Goal: Communication & Community: Ask a question

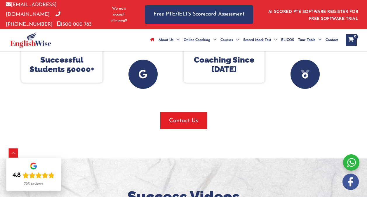
scroll to position [325, 0]
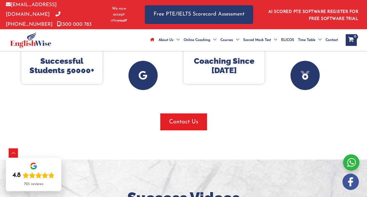
click at [192, 125] on span "Contact Us" at bounding box center [183, 122] width 29 height 8
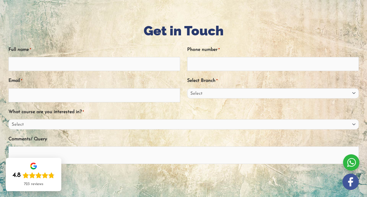
scroll to position [71, 0]
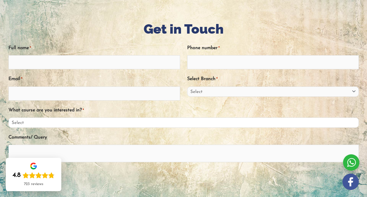
click at [347, 127] on select "Select PTE NAATI IELTS OET General English" at bounding box center [183, 122] width 350 height 10
click at [8, 125] on select "Select PTE NAATI IELTS OET General English" at bounding box center [183, 122] width 350 height 10
click at [349, 127] on select "Select PTE NAATI IELTS OET General English" at bounding box center [183, 122] width 350 height 10
select select "PTE"
click at [8, 125] on select "Select PTE NAATI IELTS OET General English" at bounding box center [183, 122] width 350 height 10
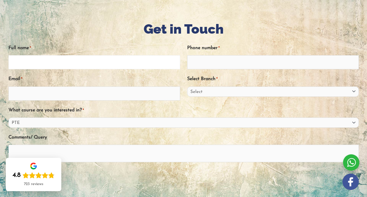
click at [35, 69] on input "Full name *" at bounding box center [94, 62] width 172 height 14
type input "Rama Sharma"
type input "0468399441"
type input "rama88sharma@gmail.com"
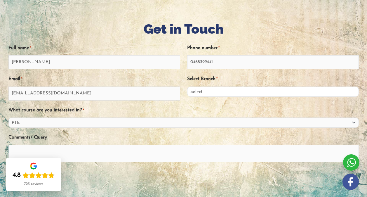
click at [231, 96] on select "Select Sydney City Center Sydney Parramatta EnglishWise Global Brisbane Gold Co…" at bounding box center [273, 91] width 172 height 10
select select "Victoria"
click at [187, 93] on select "Select Sydney City Center Sydney Parramatta EnglishWise Global Brisbane Gold Co…" at bounding box center [273, 91] width 172 height 10
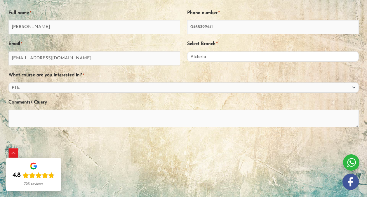
scroll to position [109, 0]
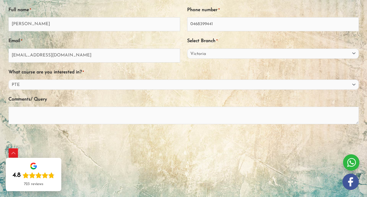
click at [283, 54] on div "Select Branch * Select Sydney City Center Sydney Parramatta EnglishWise Global …" at bounding box center [273, 49] width 172 height 27
click at [283, 59] on select "Select Sydney City Center Sydney Parramatta EnglishWise Global Brisbane Gold Co…" at bounding box center [273, 53] width 172 height 10
click at [126, 162] on div "Submit" at bounding box center [183, 170] width 350 height 30
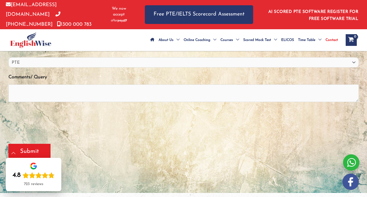
scroll to position [133, 0]
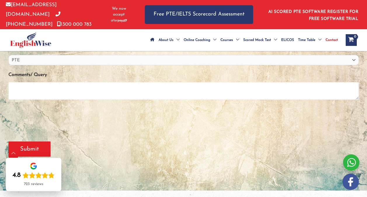
click at [29, 98] on textarea "Comments/ Query" at bounding box center [183, 91] width 350 height 18
click at [13, 95] on textarea "Do you serve one on one session, and how much for 1 month for that?" at bounding box center [183, 91] width 350 height 18
click at [78, 96] on textarea "Do you serve one on one session, and how much for 1 month for that?" at bounding box center [183, 91] width 350 height 18
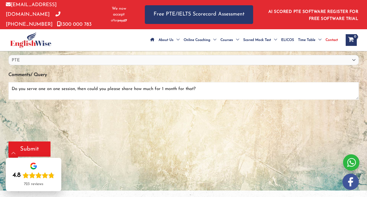
click at [176, 97] on textarea "Do you serve one on one session, then could you please share how much for 1 mon…" at bounding box center [183, 91] width 350 height 18
type textarea "Do you serve one on one session, then could you please share how much for 1 mon…"
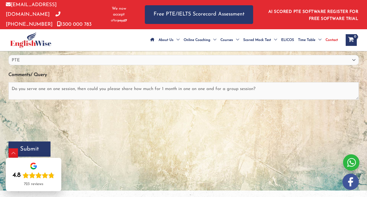
click at [31, 153] on input "Submit" at bounding box center [29, 148] width 42 height 15
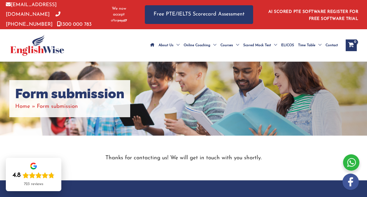
click at [349, 161] on div at bounding box center [351, 162] width 16 height 16
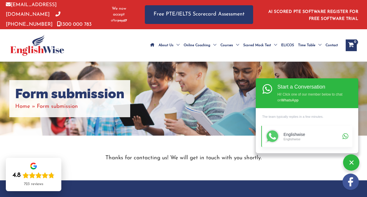
click at [296, 138] on div "Englishwise" at bounding box center [311, 139] width 57 height 4
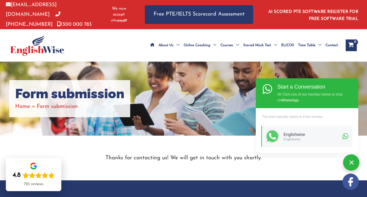
click at [231, 74] on div "Form submission Home Form submission" at bounding box center [183, 99] width 367 height 74
